Goal: Task Accomplishment & Management: Manage account settings

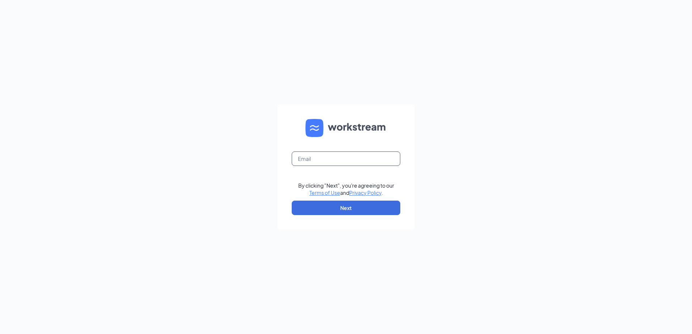
click at [304, 161] on input "text" at bounding box center [346, 159] width 109 height 14
type input "talent.cfathomaston@gmail.com"
click at [366, 199] on form "talent.cfathomaston@gmail.com By clicking "Next", you're agreeing to our Terms …" at bounding box center [346, 167] width 138 height 125
click at [358, 208] on button "Next" at bounding box center [346, 208] width 109 height 14
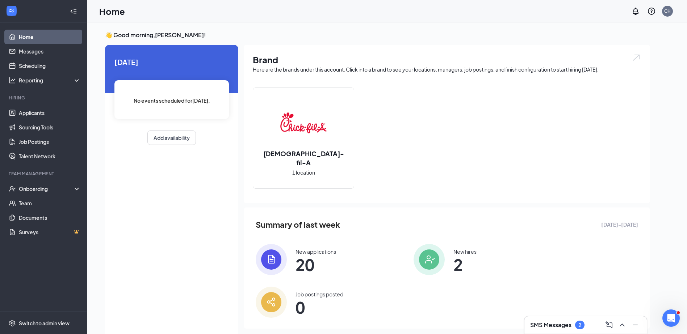
click at [275, 259] on img at bounding box center [270, 259] width 31 height 31
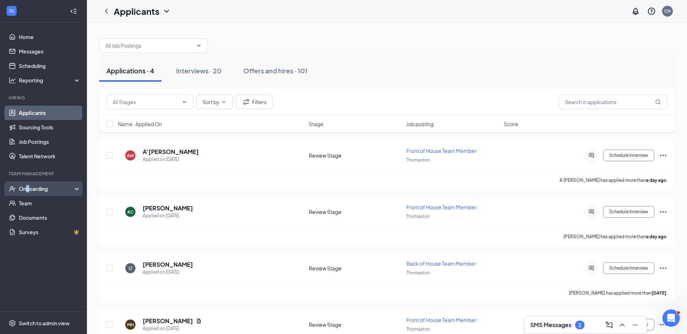
click at [28, 190] on div "Onboarding" at bounding box center [47, 188] width 56 height 7
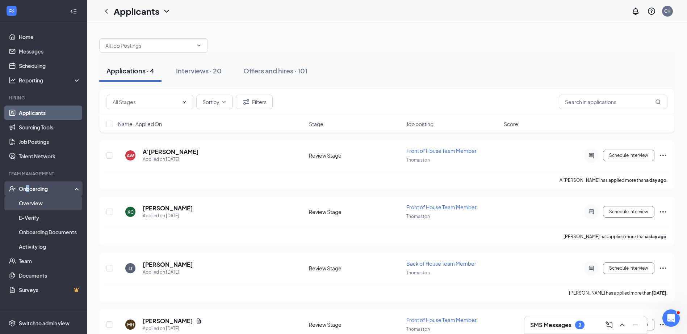
drag, startPoint x: 28, startPoint y: 190, endPoint x: 25, endPoint y: 203, distance: 13.5
click at [25, 203] on link "Overview" at bounding box center [50, 203] width 62 height 14
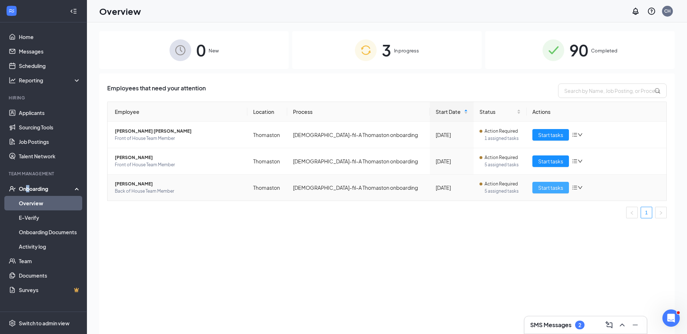
click at [554, 185] on span "Start tasks" at bounding box center [550, 188] width 25 height 8
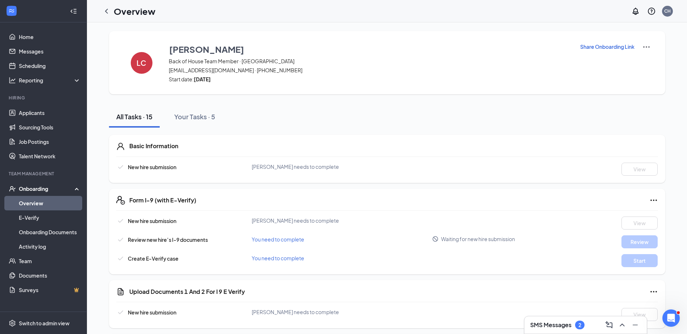
click at [609, 44] on div "LC Loreta Collins Back of House Team Member · Thomaston lkjcollins5@gmail.com ·…" at bounding box center [387, 62] width 556 height 63
click at [609, 46] on p "Share Onboarding Link" at bounding box center [607, 46] width 54 height 7
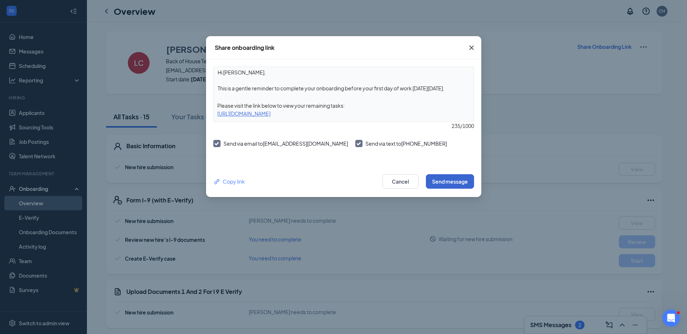
click at [442, 178] on div "Copy link Cancel Send message" at bounding box center [343, 181] width 275 height 31
click at [446, 180] on button "Send message" at bounding box center [450, 181] width 48 height 14
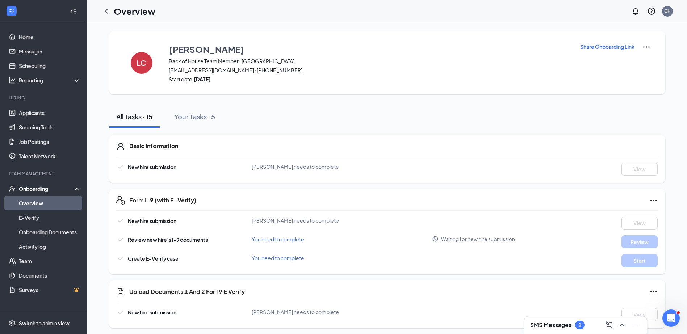
click at [33, 183] on div "Onboarding" at bounding box center [43, 189] width 87 height 14
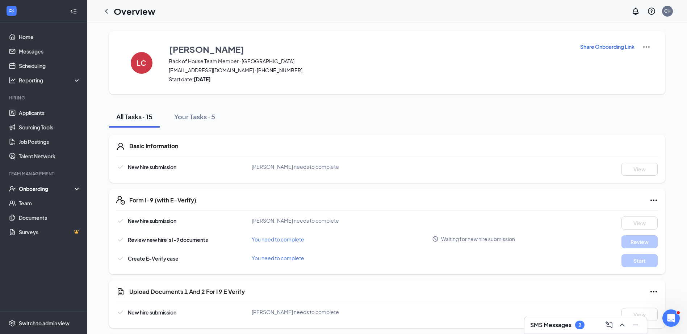
click at [34, 187] on div "Onboarding" at bounding box center [47, 188] width 56 height 7
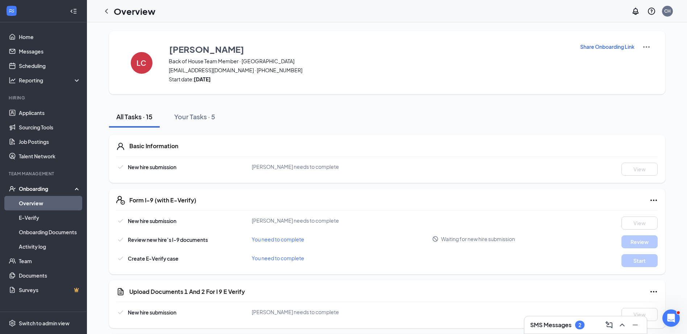
click at [31, 208] on link "Overview" at bounding box center [50, 203] width 62 height 14
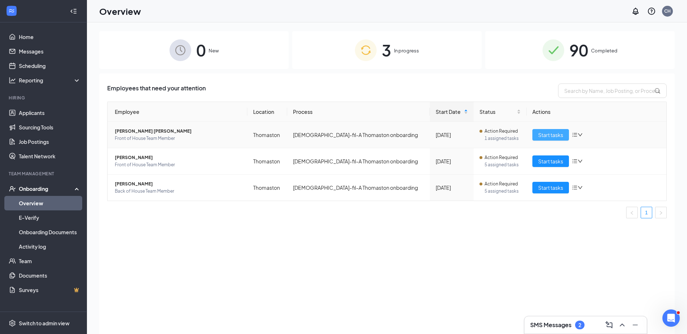
click at [550, 135] on span "Start tasks" at bounding box center [550, 135] width 25 height 8
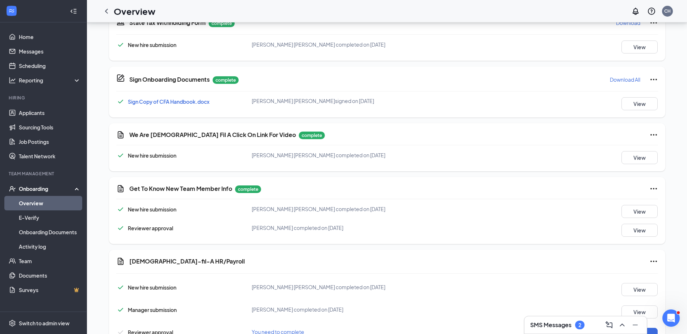
scroll to position [510, 0]
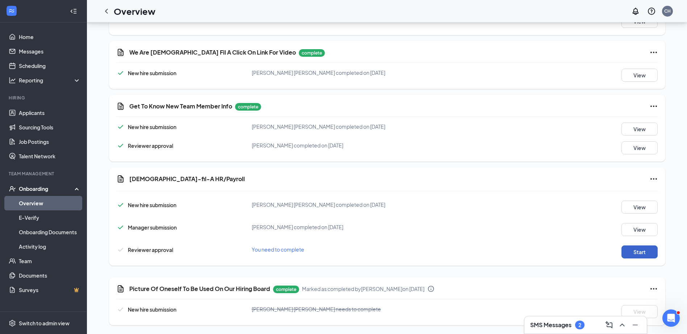
click at [646, 248] on button "Start" at bounding box center [639, 252] width 36 height 13
click at [553, 321] on h3 "SMS Messages" at bounding box center [550, 325] width 41 height 8
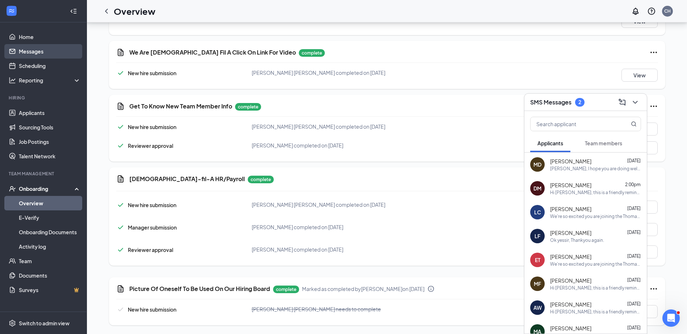
click at [35, 52] on link "Messages" at bounding box center [50, 51] width 62 height 14
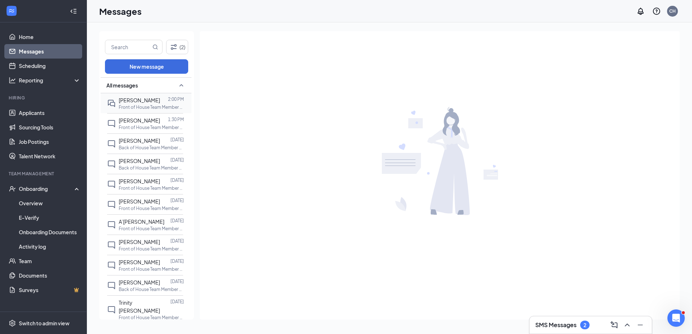
click at [140, 103] on span "Danny Marshall" at bounding box center [139, 100] width 41 height 7
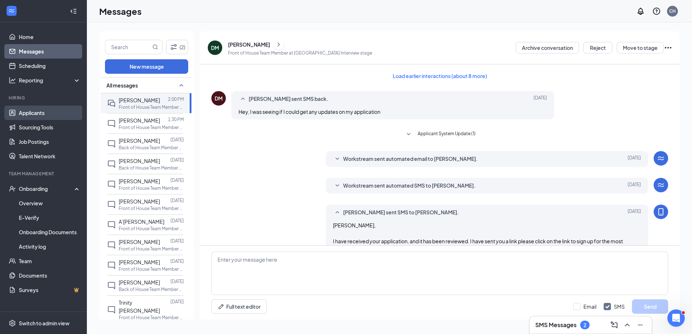
click at [37, 114] on link "Applicants" at bounding box center [50, 113] width 62 height 14
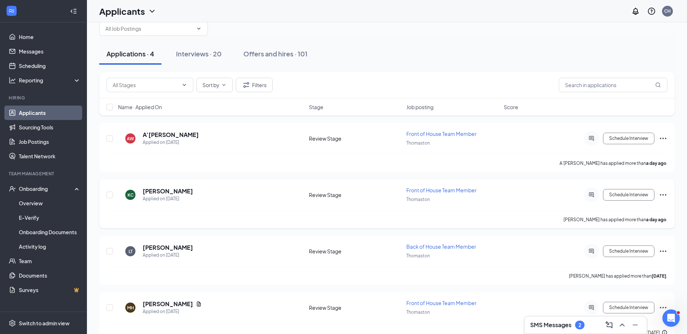
scroll to position [34, 0]
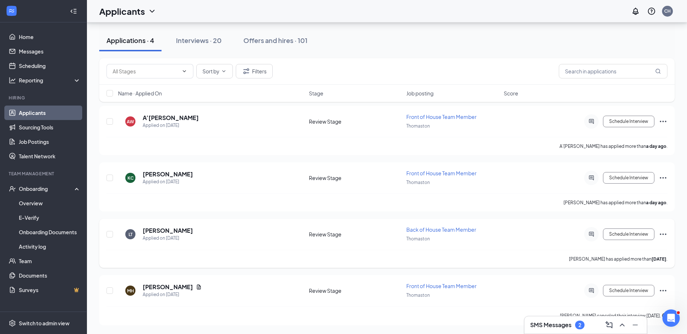
click at [438, 231] on span "Back of House Team Member" at bounding box center [441, 230] width 70 height 7
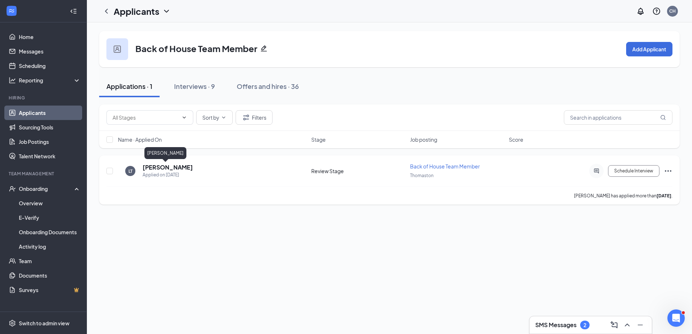
click at [166, 168] on h5 "landon todd" at bounding box center [168, 168] width 50 height 8
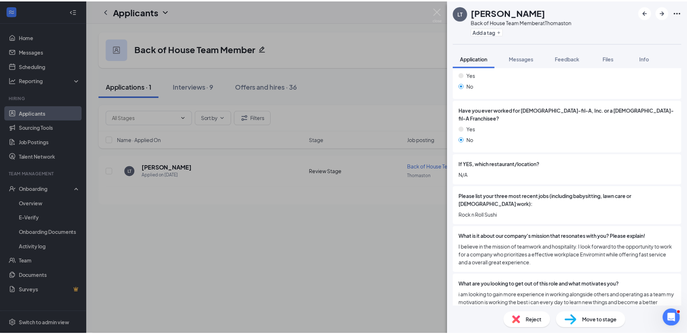
scroll to position [217, 0]
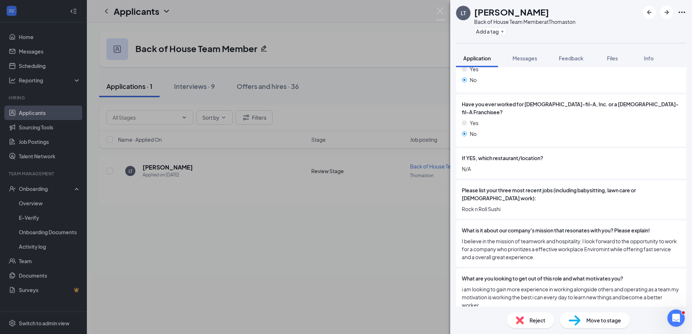
drag, startPoint x: 260, startPoint y: 300, endPoint x: 241, endPoint y: 283, distance: 25.1
click at [255, 295] on div "LT landon todd Back of House Team Member at Thomaston Add a tag Application Mes…" at bounding box center [346, 167] width 692 height 334
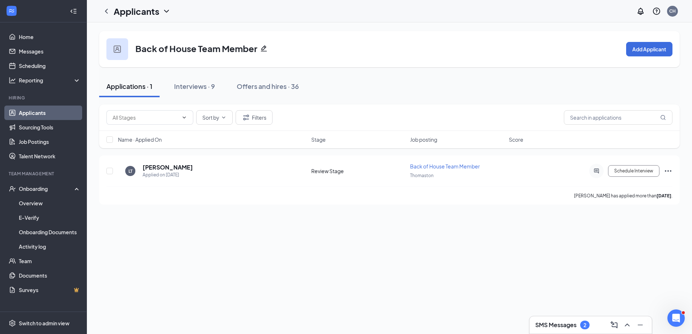
click at [33, 107] on link "Applicants" at bounding box center [50, 113] width 62 height 14
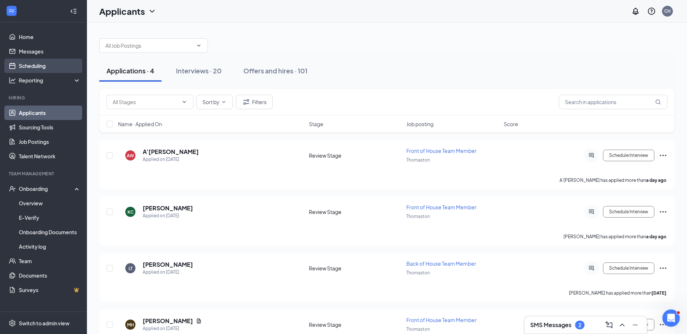
click at [33, 64] on link "Scheduling" at bounding box center [50, 66] width 62 height 14
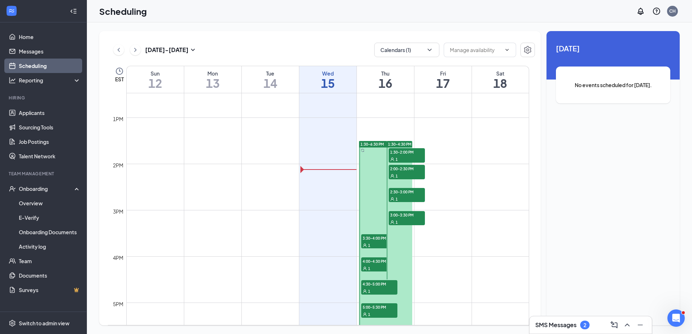
scroll to position [602, 0]
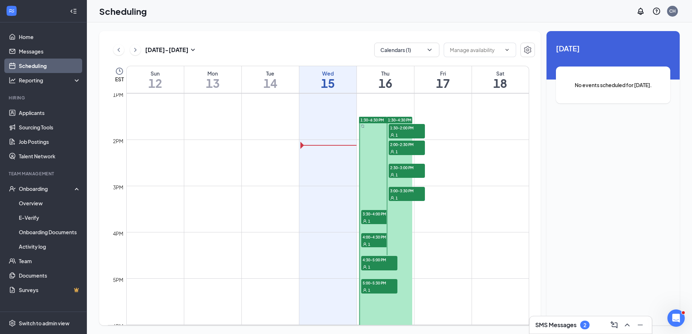
click at [402, 129] on span "1:30-2:00 PM" at bounding box center [407, 127] width 36 height 7
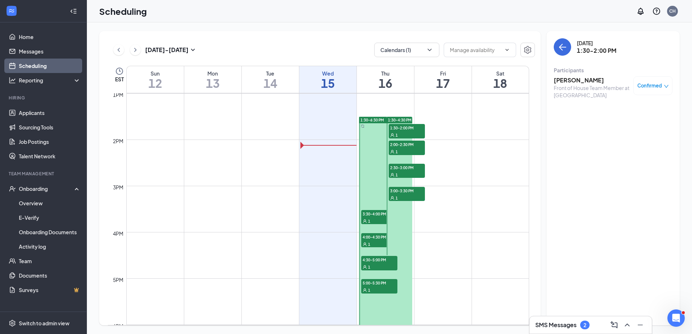
click at [407, 147] on span "2:00-2:30 PM" at bounding box center [407, 144] width 36 height 7
click at [410, 168] on span "2:30-3:00 PM" at bounding box center [407, 167] width 36 height 7
click at [411, 192] on span "3:00-3:30 PM" at bounding box center [407, 190] width 36 height 7
click at [373, 220] on div "1" at bounding box center [379, 220] width 36 height 7
click at [375, 239] on span "4:00-4:30 PM" at bounding box center [379, 236] width 36 height 7
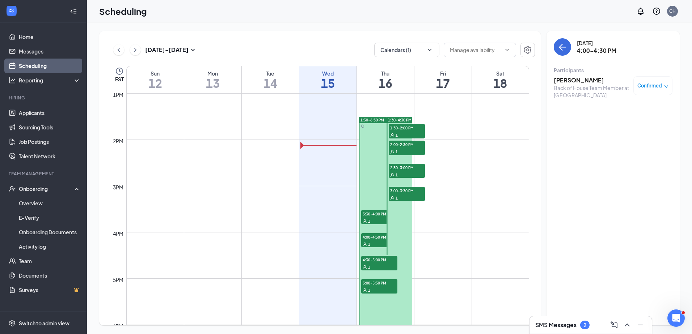
click at [375, 264] on div "1" at bounding box center [379, 266] width 36 height 7
click at [377, 285] on span "5:00-5:30 PM" at bounding box center [379, 282] width 36 height 7
click at [379, 239] on span "4:00-4:30 PM" at bounding box center [379, 236] width 36 height 7
click at [573, 81] on h3 "Luke Fry" at bounding box center [592, 80] width 76 height 8
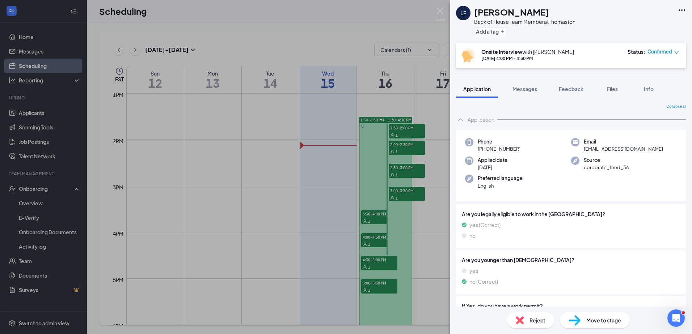
click at [380, 238] on div "LF Luke Fry Back of House Team Member at Thomaston Add a tag Onsite Interview w…" at bounding box center [346, 167] width 692 height 334
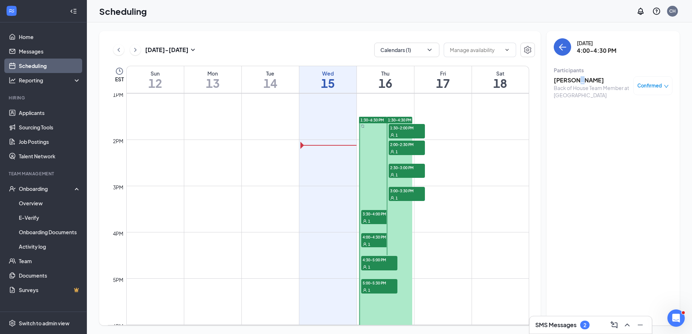
click at [575, 80] on h3 "Luke Fry" at bounding box center [592, 80] width 76 height 8
